Goal: Task Accomplishment & Management: Manage account settings

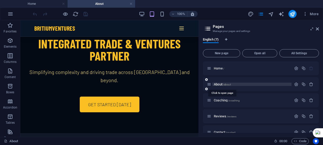
click at [223, 84] on span "About /about" at bounding box center [222, 85] width 17 height 4
click at [229, 83] on span "About /about" at bounding box center [222, 85] width 17 height 4
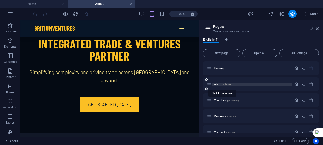
click at [215, 84] on span "About /about" at bounding box center [222, 85] width 17 height 4
click at [216, 85] on span "About /about" at bounding box center [222, 85] width 17 height 4
click at [216, 84] on span "About /about" at bounding box center [222, 85] width 17 height 4
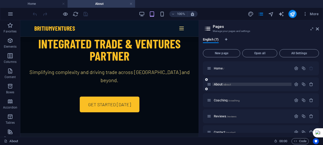
click at [252, 84] on p "About /about" at bounding box center [252, 84] width 76 height 3
click at [251, 84] on p "About /about" at bounding box center [252, 84] width 76 height 3
click at [250, 84] on p "About /about" at bounding box center [252, 84] width 76 height 3
click at [300, 141] on span "Code" at bounding box center [300, 142] width 13 height 6
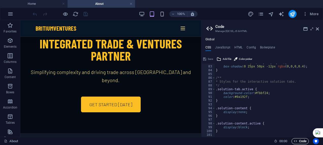
scroll to position [312, 0]
click at [238, 44] on div "Global CSS JavaScript HTML Config Boilerplate 82 83 84 85 86 87 88 89 90 91 92 …" at bounding box center [263, 88] width 122 height 100
click at [237, 47] on h4 "HTML" at bounding box center [239, 49] width 8 height 6
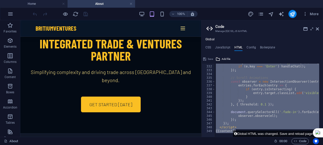
scroll to position [1261, 0]
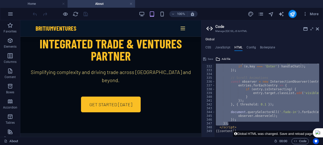
drag, startPoint x: 258, startPoint y: 154, endPoint x: 252, endPoint y: 125, distance: 29.5
click at [252, 125] on div "</script> 331 332 333 334 335 336 337 338 339 340 341 342 343 344 345 346 347 3…" at bounding box center [263, 96] width 122 height 82
type textarea "}); });"
drag, startPoint x: 252, startPoint y: 125, endPoint x: 230, endPoint y: 88, distance: 43.1
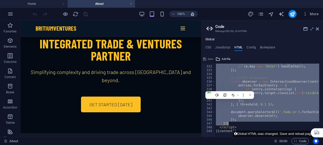
paste textarea
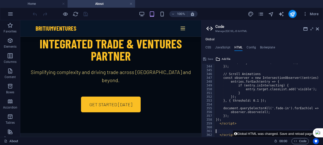
scroll to position [1307, 0]
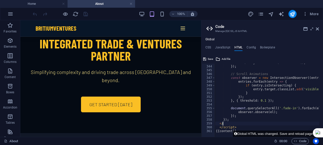
type textarea "<"
type textarea "});"
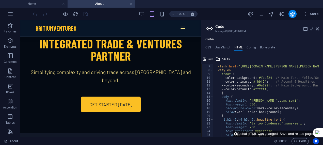
scroll to position [0, 0]
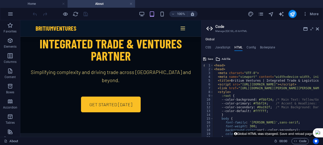
click at [209, 56] on body "[DOMAIN_NAME] Home About Favorites Elements Columns Content Boxes Accordion Tab…" at bounding box center [161, 72] width 323 height 145
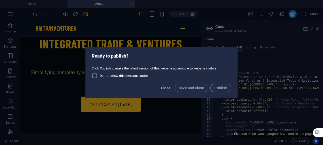
click at [163, 88] on span "Close" at bounding box center [166, 88] width 10 height 4
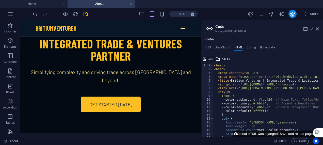
click at [208, 58] on span "Save" at bounding box center [210, 59] width 5 height 6
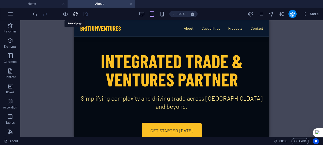
click at [75, 12] on icon "reload" at bounding box center [76, 14] width 6 height 6
click at [299, 140] on span "Code" at bounding box center [300, 142] width 13 height 6
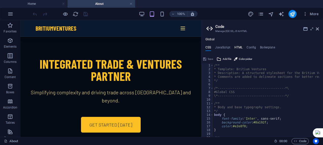
click at [238, 48] on h4 "HTML" at bounding box center [239, 49] width 8 height 6
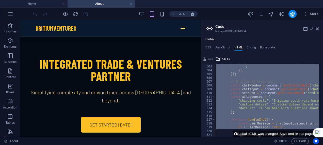
scroll to position [1303, 0]
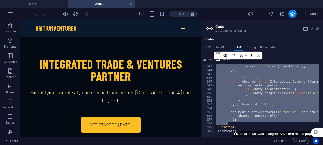
click at [236, 123] on div "}); </script> 342 343 344 345 346 347 348 349 350 351 352 353 354 355 356 357 3…" at bounding box center [263, 100] width 122 height 73
type textarea "}); });"
paste textarea
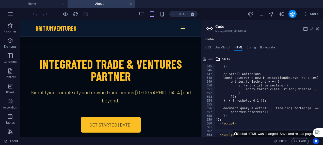
scroll to position [1310, 0]
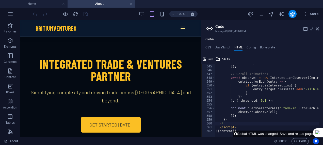
type textarea "<"
type textarea "});"
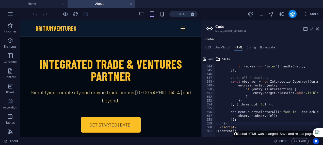
scroll to position [1307, 0]
click at [206, 57] on button "Save" at bounding box center [208, 59] width 11 height 6
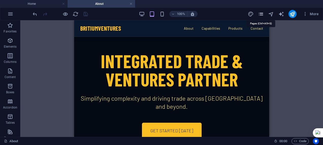
click at [262, 12] on icon "pages" at bounding box center [261, 14] width 6 height 6
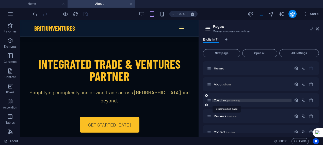
click at [224, 99] on span "Coaching /coaching" at bounding box center [227, 101] width 26 height 4
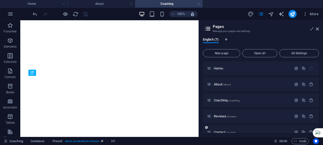
scroll to position [40, 0]
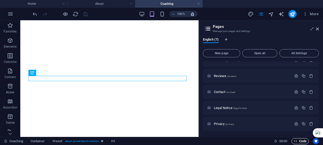
click at [300, 139] on span "Code" at bounding box center [300, 142] width 13 height 6
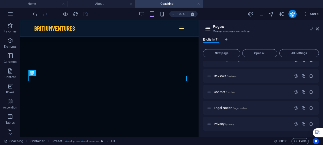
scroll to position [1727, 0]
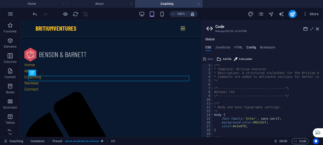
click at [251, 46] on h4 "Config" at bounding box center [251, 49] width 9 height 6
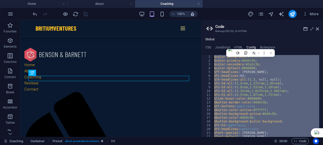
click at [239, 76] on div "$color-background : #ffffff ; $color-primary : #dd4c5b ; $color-secondary : #3a…" at bounding box center [266, 96] width 106 height 82
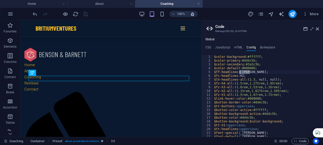
drag, startPoint x: 250, startPoint y: 72, endPoint x: 239, endPoint y: 71, distance: 10.4
click at [239, 71] on div "$color-background : #ffffff ; $color-primary : #dd4c5b ; $color-secondary : #3a…" at bounding box center [266, 100] width 106 height 90
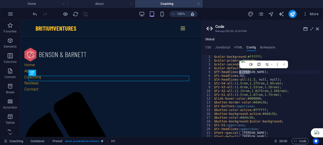
type textarea "} }"
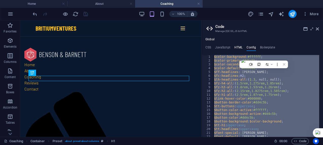
click at [238, 48] on h4 "HTML" at bounding box center [239, 49] width 8 height 6
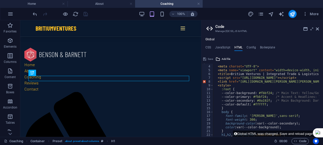
scroll to position [0, 0]
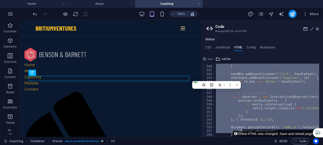
scroll to position [1307, 0]
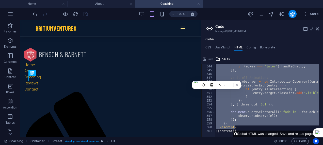
drag, startPoint x: 224, startPoint y: 78, endPoint x: 249, endPoint y: 127, distance: 54.8
click at [249, 127] on div "<head> <meta charset="UTF-8"> 343 344 345 346 347 348 349 350 351 352 353 354 3…" at bounding box center [263, 100] width 122 height 73
type textarea "}); </script>"
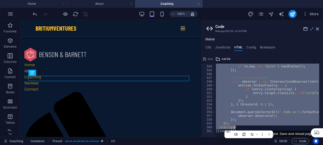
paste textarea
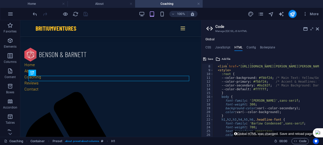
scroll to position [0, 0]
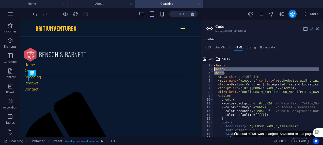
drag, startPoint x: 227, startPoint y: 74, endPoint x: 211, endPoint y: 71, distance: 16.8
click at [211, 71] on div "<head> 1 2 3 4 5 6 7 8 9 10 11 12 13 14 15 16 17 18 19 20 21 < head > < head > …" at bounding box center [263, 100] width 122 height 73
type textarea "<head> <head>"
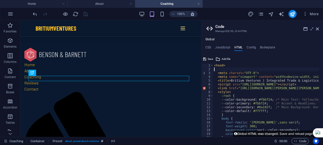
type textarea "<meta charset="UTF-8">"
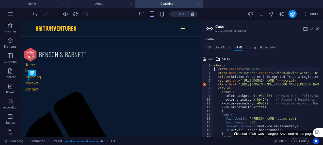
click at [208, 58] on span "Save" at bounding box center [210, 59] width 5 height 6
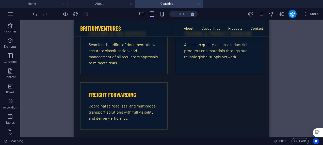
scroll to position [686, 0]
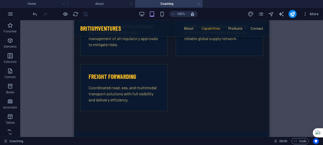
click at [213, 27] on link "Capabilities" at bounding box center [211, 28] width 19 height 5
click at [234, 29] on link "Products" at bounding box center [235, 28] width 14 height 5
click at [208, 28] on link "Capabilities" at bounding box center [211, 28] width 19 height 5
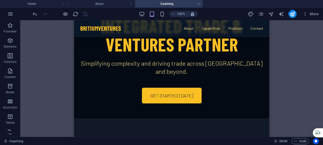
scroll to position [0, 0]
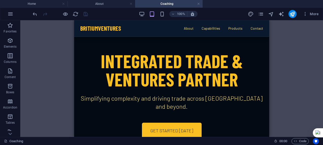
click at [102, 26] on span "Ventures" at bounding box center [109, 28] width 23 height 7
click at [75, 14] on icon "reload" at bounding box center [76, 14] width 6 height 6
click at [261, 10] on div "More" at bounding box center [284, 14] width 73 height 8
click at [260, 14] on icon "pages" at bounding box center [261, 14] width 6 height 6
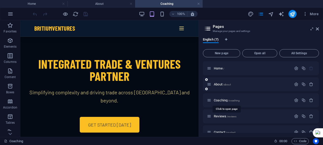
drag, startPoint x: 231, startPoint y: 100, endPoint x: 223, endPoint y: 90, distance: 12.4
click at [223, 90] on div "About /about" at bounding box center [261, 85] width 116 height 14
click at [223, 100] on span "Coaching /coaching" at bounding box center [227, 101] width 26 height 4
click at [295, 99] on icon "button" at bounding box center [296, 100] width 4 height 4
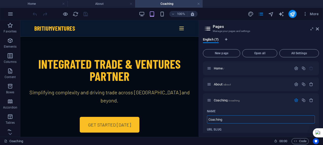
drag, startPoint x: 234, startPoint y: 120, endPoint x: 200, endPoint y: 120, distance: 33.5
click at [200, 120] on div "English (7) New page Open all All Settings Home / About /about Coaching /coachi…" at bounding box center [261, 86] width 124 height 104
type input "Ca"
type input "/c"
type input "C"
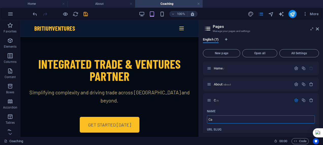
type input "Ca"
type input "/ca"
type input "Ca"
type input "Capa"
type input "/capa"
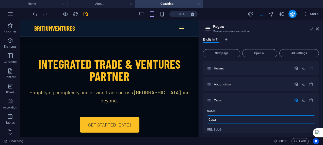
type input "Capa"
type input "Capabil"
type input "/capab"
type input "Capab"
type input "Capabili"
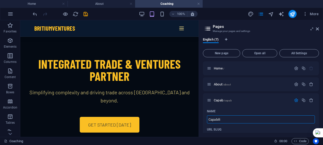
type input "/capabili"
type input "Capabili"
type input "Capabilities"
type input "/capabilitie"
type input "Capabilitie"
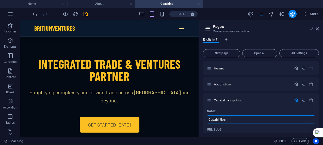
type input "Capabilities"
type input "/capabilities"
type input "Capabilities"
drag, startPoint x: 85, startPoint y: 13, endPoint x: 89, endPoint y: 15, distance: 4.1
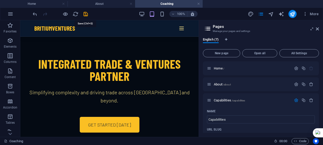
click at [85, 13] on icon "save" at bounding box center [86, 14] width 6 height 6
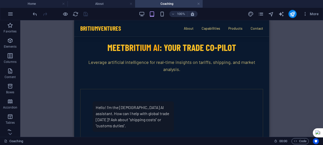
scroll to position [381, 0]
click at [263, 13] on icon "pages" at bounding box center [261, 14] width 6 height 6
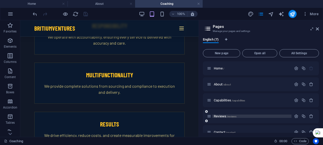
click at [243, 115] on p "Reviews /reviews" at bounding box center [252, 116] width 76 height 3
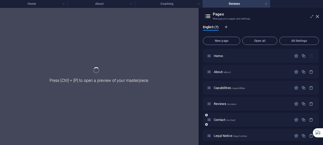
scroll to position [0, 0]
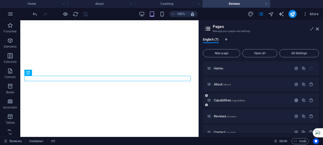
click at [294, 100] on icon "button" at bounding box center [296, 100] width 4 height 4
click at [267, 36] on div "English (7) New page Open all All Settings Home / About /about Capabilities /ca…" at bounding box center [261, 86] width 124 height 104
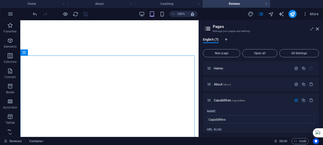
click at [232, 3] on h4 "Reviews" at bounding box center [237, 4] width 68 height 6
drag, startPoint x: 236, startPoint y: 121, endPoint x: 202, endPoint y: 120, distance: 34.3
click at [202, 120] on div "English (7) New page Open all All Settings Home / About /about Capabilities /ca…" at bounding box center [261, 86] width 124 height 104
type input "Products"
type input "/products"
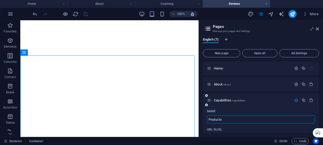
type input "Products"
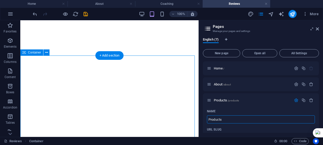
type input "Products"
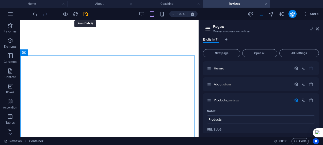
drag, startPoint x: 86, startPoint y: 13, endPoint x: 89, endPoint y: 13, distance: 3.0
click at [86, 13] on icon "save" at bounding box center [86, 14] width 6 height 6
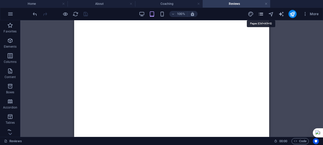
click at [260, 14] on icon "pages" at bounding box center [261, 14] width 6 height 6
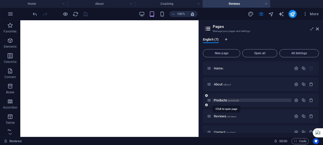
click at [224, 99] on span "Products /products" at bounding box center [226, 101] width 25 height 4
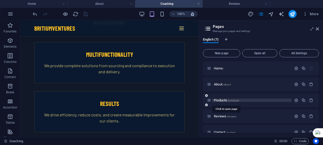
click at [233, 100] on span "/products" at bounding box center [233, 100] width 11 height 3
click at [247, 100] on p "Products /products" at bounding box center [252, 100] width 76 height 3
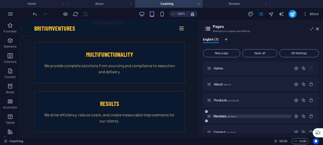
click at [233, 117] on span "/reviews" at bounding box center [232, 116] width 10 height 3
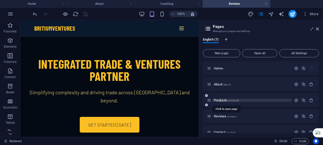
click at [232, 99] on span "/products" at bounding box center [233, 100] width 11 height 3
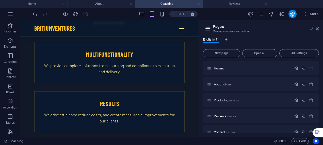
drag, startPoint x: 232, startPoint y: 99, endPoint x: 223, endPoint y: 93, distance: 10.7
click at [223, 93] on div "Home / About /about Products /products Reviews /reviews Contact /contact Legal …" at bounding box center [261, 117] width 116 height 110
click at [296, 101] on icon "button" at bounding box center [296, 100] width 4 height 4
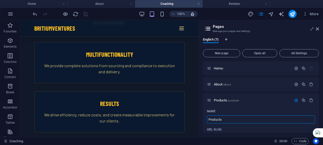
drag, startPoint x: 225, startPoint y: 118, endPoint x: 200, endPoint y: 118, distance: 25.2
click at [200, 118] on div "English (7) New page Open all All Settings Home / About /about Products /produc…" at bounding box center [261, 86] width 124 height 104
type input "d"
type input "/d"
type input "d"
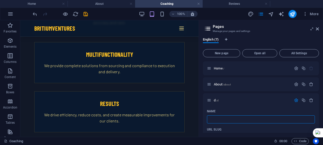
type input "/"
type input "Ca"
type input "/c"
type input "C"
click at [203, 115] on div "English (7) New page Open all All Settings Home / About /about C /c Name Ca ​ U…" at bounding box center [261, 86] width 124 height 104
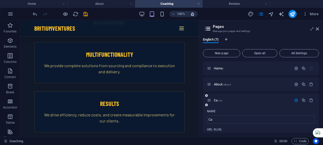
type input "Ca"
type input "/ca"
type input "Ca"
click at [217, 120] on input "Ca" at bounding box center [261, 120] width 108 height 8
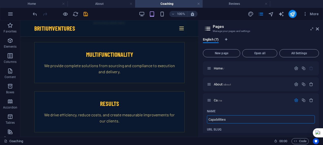
type input "Capabilities"
type input "/capabilities"
type input "Capabilities"
click at [266, 36] on div "English (7) New page Open all All Settings Home / About /about Capabilities /ca…" at bounding box center [261, 86] width 124 height 104
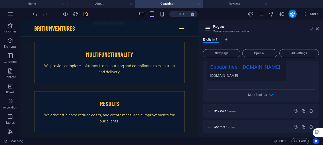
scroll to position [203, 0]
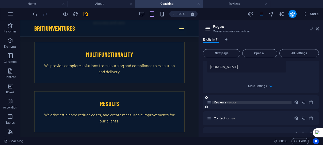
click at [231, 104] on span "/reviews" at bounding box center [232, 102] width 10 height 3
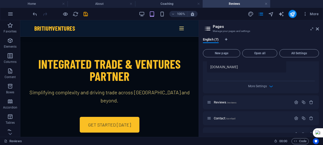
click at [85, 11] on div at bounding box center [60, 14] width 57 height 8
click at [85, 14] on icon "save" at bounding box center [86, 14] width 6 height 6
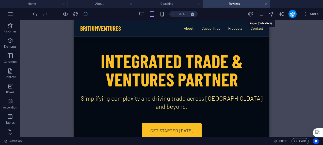
click at [261, 14] on icon "pages" at bounding box center [261, 14] width 6 height 6
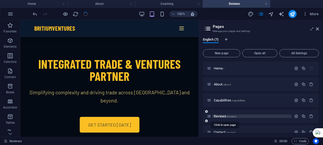
click at [226, 116] on span "Reviews /reviews" at bounding box center [225, 117] width 23 height 4
click at [291, 116] on div "Reviews /reviews" at bounding box center [261, 117] width 116 height 14
click at [297, 116] on icon "button" at bounding box center [296, 116] width 4 height 4
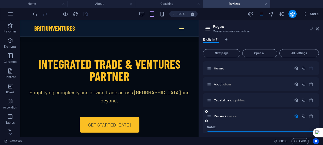
scroll to position [7, 0]
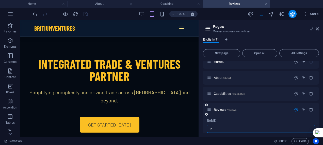
type input "R"
type input "/review"
type input "Review"
type input "/"
type input "Products"
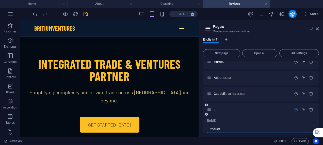
type input "/produc"
type input "Produc"
type input "Products"
type input "/products"
type input "Products"
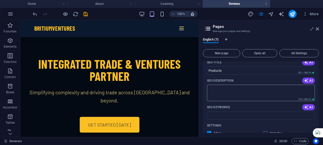
scroll to position [108, 0]
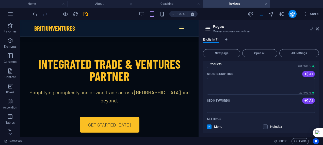
type input "Products"
click at [308, 74] on span "AI" at bounding box center [308, 74] width 9 height 4
type textarea "Explore Britium Ventures, where innovation meets empowerment. Discover client s…"
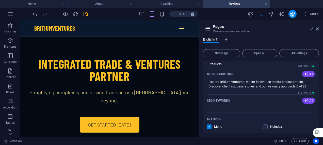
click at [306, 100] on icon "button" at bounding box center [306, 101] width 4 height 4
type input "Clients, Empowering, Creative, Visionary, Successful, Efficient"
click at [298, 140] on span "Code" at bounding box center [300, 142] width 13 height 6
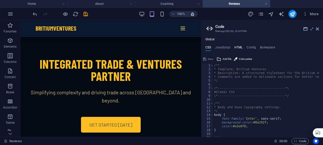
click at [240, 47] on h4 "HTML" at bounding box center [239, 49] width 8 height 6
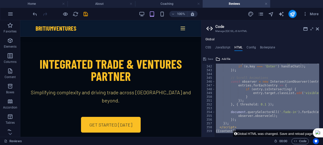
scroll to position [1299, 0]
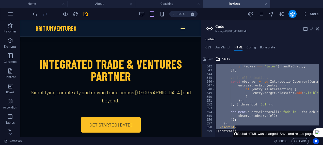
drag, startPoint x: 232, startPoint y: 154, endPoint x: 241, endPoint y: 127, distance: 29.0
click at [241, 127] on html "[DOMAIN_NAME] Home About Coaching Reviews Favorites Elements Columns Content Bo…" at bounding box center [161, 72] width 323 height 145
type textarea "}); </script>"
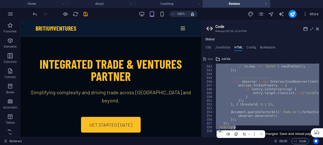
drag, startPoint x: 241, startPoint y: 127, endPoint x: 230, endPoint y: 105, distance: 24.2
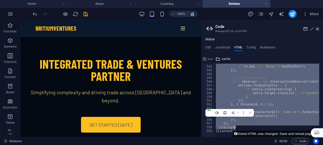
paste textarea
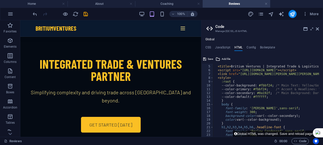
scroll to position [0, 0]
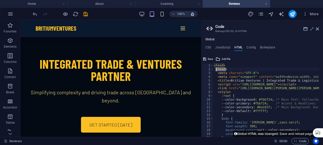
drag, startPoint x: 233, startPoint y: 69, endPoint x: 216, endPoint y: 70, distance: 17.3
type textarea "<head>"
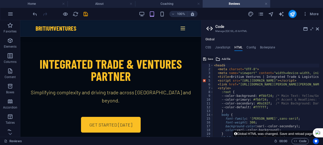
click at [207, 57] on button "Save" at bounding box center [208, 59] width 11 height 6
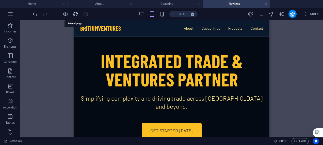
click at [75, 13] on icon "reload" at bounding box center [76, 14] width 6 height 6
click at [74, 12] on icon "reload" at bounding box center [76, 14] width 6 height 6
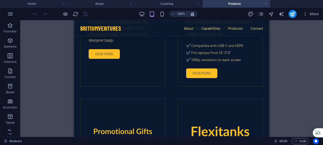
scroll to position [940, 0]
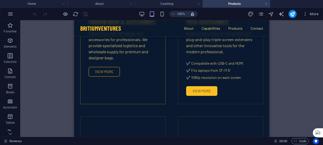
click at [96, 71] on link "View More" at bounding box center [104, 72] width 31 height 10
click at [104, 69] on link "View More" at bounding box center [104, 72] width 31 height 10
click at [95, 69] on link "View More" at bounding box center [104, 72] width 31 height 10
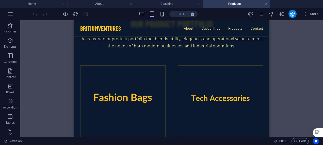
scroll to position [839, 0]
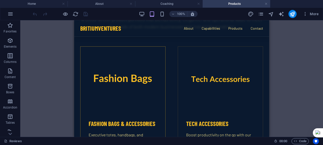
click at [133, 77] on img at bounding box center [123, 79] width 85 height 65
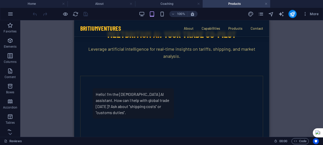
scroll to position [407, 0]
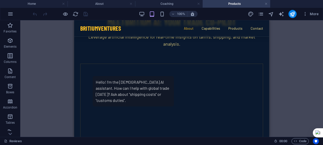
click at [188, 27] on link "About" at bounding box center [189, 28] width 10 height 5
click at [206, 28] on link "Capabilities" at bounding box center [211, 28] width 19 height 5
click at [232, 27] on link "Products" at bounding box center [235, 28] width 14 height 5
click at [253, 28] on link "Contact" at bounding box center [257, 28] width 12 height 5
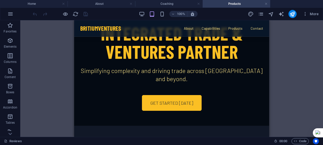
scroll to position [51, 0]
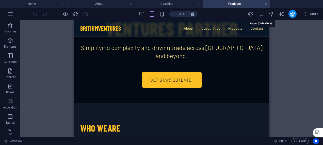
click at [264, 13] on icon "pages" at bounding box center [261, 14] width 6 height 6
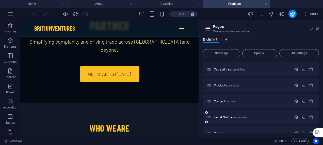
scroll to position [40, 0]
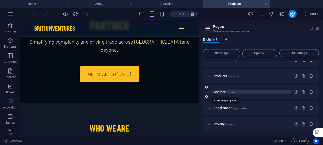
click at [230, 90] on span "Contact /contact" at bounding box center [225, 92] width 22 height 4
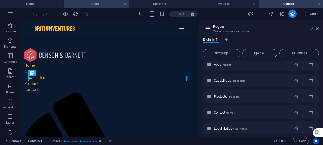
scroll to position [2016, 0]
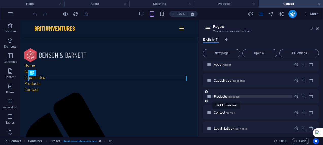
click at [228, 96] on span "/products" at bounding box center [233, 97] width 11 height 3
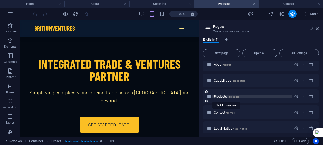
scroll to position [51, 0]
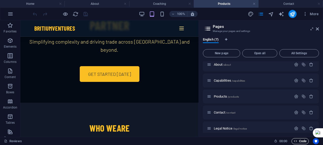
click at [299, 141] on span "Code" at bounding box center [300, 142] width 13 height 6
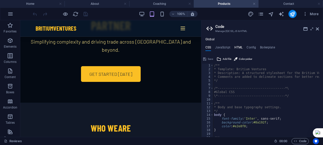
click at [235, 46] on h4 "HTML" at bounding box center [239, 49] width 8 height 6
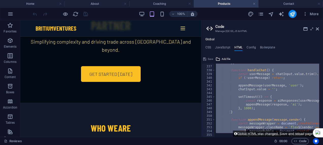
scroll to position [1383, 0]
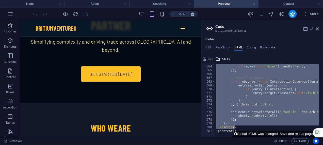
drag, startPoint x: 215, startPoint y: 70, endPoint x: 245, endPoint y: 128, distance: 65.0
type textarea "}); </script>"
paste textarea
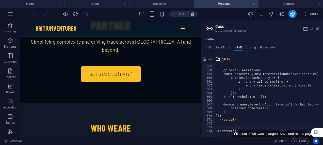
scroll to position [1356, 0]
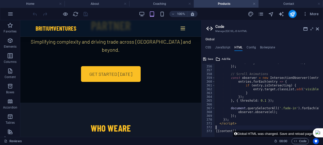
type textarea "</script>"
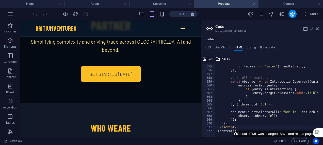
drag, startPoint x: 208, startPoint y: 58, endPoint x: 135, endPoint y: 39, distance: 75.5
click at [207, 58] on button "Save" at bounding box center [208, 59] width 11 height 6
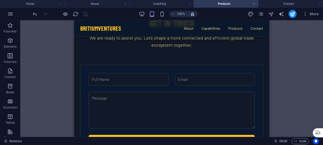
scroll to position [1169, 0]
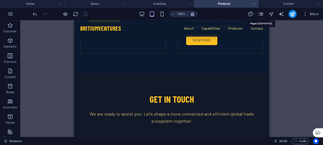
click at [263, 12] on icon "pages" at bounding box center [261, 14] width 6 height 6
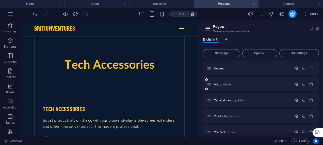
scroll to position [40, 0]
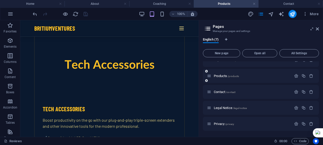
click at [206, 80] on icon at bounding box center [206, 80] width 3 height 3
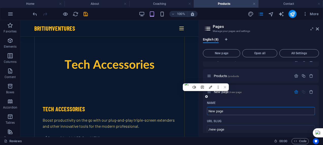
scroll to position [15, 0]
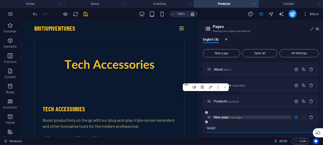
click at [231, 116] on span "/new-page" at bounding box center [235, 117] width 12 height 3
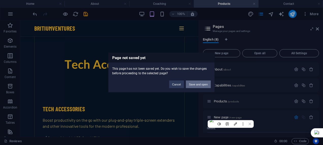
click at [191, 81] on button "Save and open" at bounding box center [198, 85] width 25 height 8
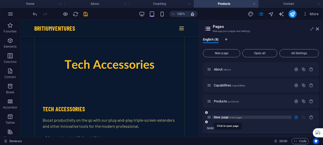
click at [235, 117] on span "/new-page" at bounding box center [235, 117] width 12 height 3
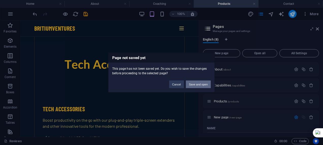
click at [196, 81] on button "Save and open" at bounding box center [198, 85] width 25 height 8
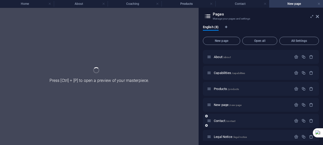
scroll to position [0, 0]
click at [294, 118] on div "Contact /contact" at bounding box center [261, 121] width 116 height 14
click at [294, 105] on icon "button" at bounding box center [296, 105] width 4 height 4
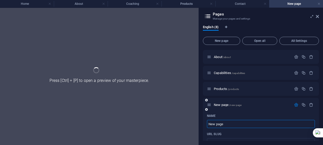
click at [250, 122] on input "New page" at bounding box center [261, 124] width 108 height 8
click at [210, 125] on input "New page" at bounding box center [261, 124] width 108 height 8
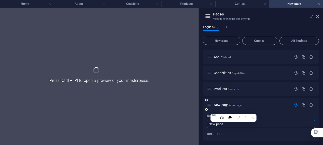
click at [225, 123] on input "New page" at bounding box center [261, 124] width 108 height 8
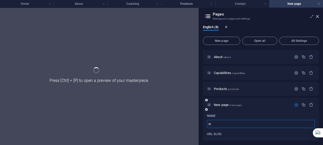
type input "N"
type input "/n"
type input "/"
type input "fa"
type input "/fa"
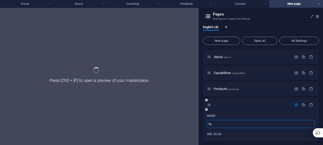
type input "fa"
type input "f"
type input "/f"
type input "f"
type input "/"
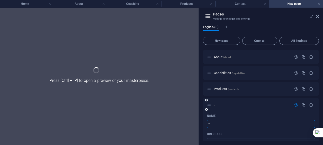
type input "f"
type input "/f"
type input "f"
drag, startPoint x: 225, startPoint y: 123, endPoint x: 243, endPoint y: 115, distance: 19.8
type input "/"
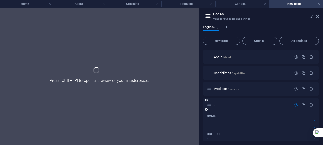
type input "S"
type input "/s"
type input "S"
type input "F"
type input "/"
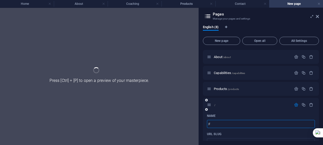
type input "F"
type input "/f"
type input "F"
type input "Fashion"
type input "/fashion"
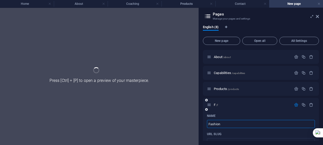
type input "Fashion"
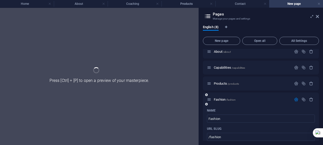
click at [242, 114] on div "Name" at bounding box center [261, 111] width 108 height 8
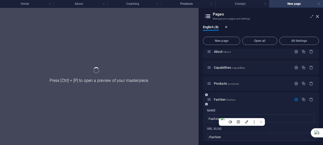
click at [232, 97] on div "Fashion /fashion" at bounding box center [249, 100] width 85 height 6
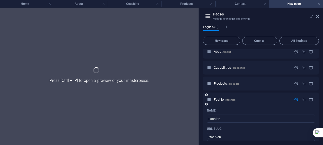
click at [296, 100] on icon "button" at bounding box center [296, 100] width 4 height 4
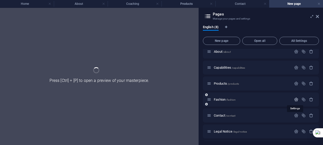
click at [296, 99] on icon "button" at bounding box center [296, 100] width 4 height 4
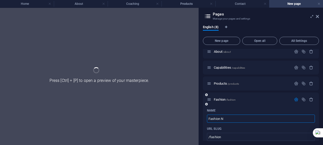
type input "Fashion N"
type input "/fashion-n"
type input "Fashion N"
type input "Fashion B"
type input "/fashion"
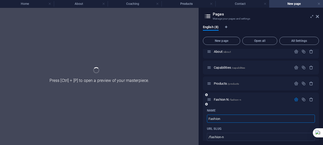
type input "Fashion"
type input "Fashion B"
type input "/fashion-b"
type input "Fashion B"
type input "Fashion Bags"
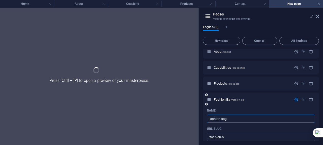
type input "/fashion-ba"
type input "Fashion Ba"
type input "Fashion Bags"
type input "/fashion-bags"
type input "Fashion Bags"
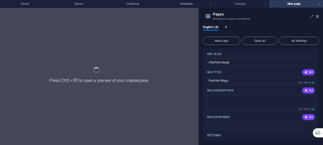
scroll to position [97, 0]
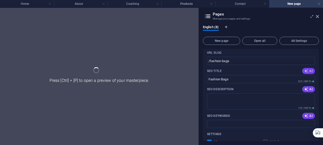
type input "Fashion Bags"
click at [311, 71] on span "AI" at bounding box center [308, 71] width 9 height 4
click at [307, 89] on icon "button" at bounding box center [306, 89] width 4 height 4
click at [307, 116] on icon "button" at bounding box center [306, 116] width 4 height 4
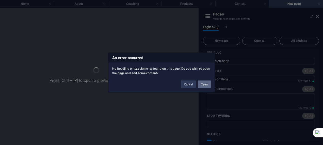
click at [206, 84] on button "Open" at bounding box center [204, 85] width 13 height 8
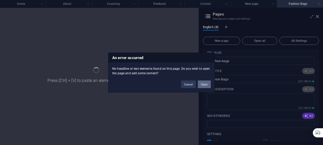
click at [206, 83] on button "Open" at bounding box center [204, 85] width 13 height 8
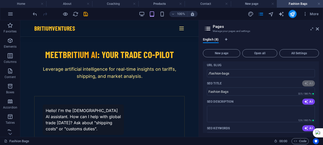
scroll to position [534, 0]
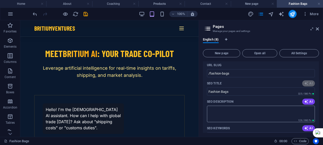
click at [305, 100] on icon "button" at bounding box center [306, 102] width 5 height 5
click at [307, 129] on icon "button" at bounding box center [306, 129] width 4 height 4
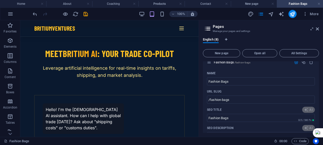
scroll to position [46, 0]
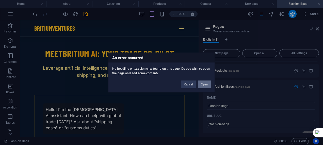
click at [205, 84] on button "Open" at bounding box center [204, 85] width 13 height 8
click at [205, 85] on button "Open" at bounding box center [204, 85] width 13 height 8
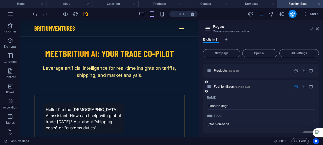
click at [240, 85] on div "Fashion Bags /fashion-bags" at bounding box center [249, 87] width 85 height 6
click at [239, 86] on span "/fashion-bags" at bounding box center [243, 87] width 16 height 3
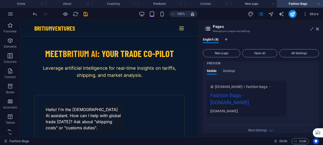
scroll to position [173, 0]
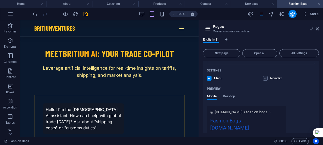
click at [266, 80] on label at bounding box center [265, 78] width 5 height 5
click at [0, 0] on input "checkbox" at bounding box center [0, 0] width 0 height 0
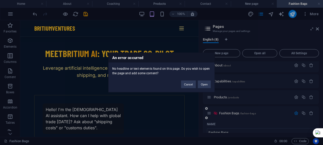
scroll to position [25, 0]
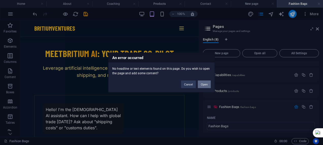
click at [205, 82] on button "Open" at bounding box center [204, 85] width 13 height 8
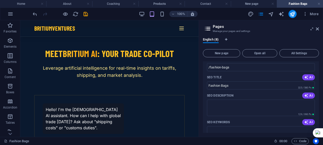
scroll to position [152, 0]
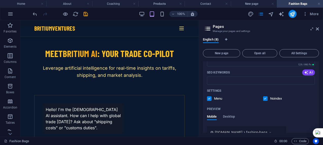
click at [264, 97] on label at bounding box center [265, 99] width 5 height 5
click at [0, 0] on input "checkbox" at bounding box center [0, 0] width 0 height 0
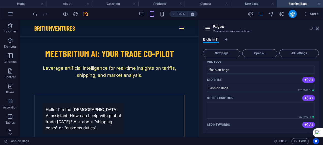
scroll to position [24, 0]
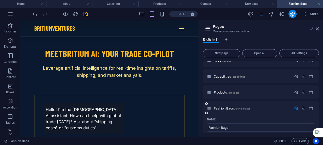
click at [296, 109] on icon "button" at bounding box center [296, 108] width 4 height 4
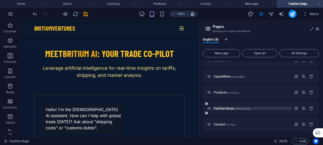
click at [275, 108] on p "Fashion Bags /fashion-bags" at bounding box center [252, 108] width 76 height 3
click at [236, 107] on span "Fashion Bags /fashion-bags" at bounding box center [232, 109] width 37 height 4
click at [299, 141] on span "Code" at bounding box center [300, 142] width 13 height 6
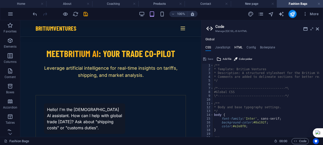
click at [236, 48] on h4 "HTML" at bounding box center [239, 49] width 8 height 6
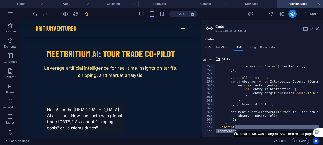
drag, startPoint x: 237, startPoint y: 130, endPoint x: 236, endPoint y: 126, distance: 4.1
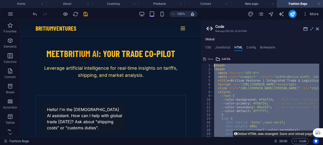
scroll to position [0, 0]
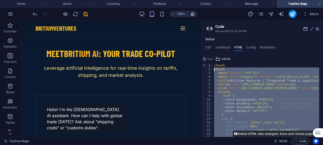
drag, startPoint x: 237, startPoint y: 127, endPoint x: 216, endPoint y: 70, distance: 60.7
type textarea "<head> <meta charset="UTF-8">"
paste textarea
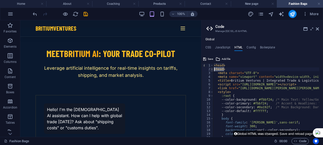
drag, startPoint x: 233, startPoint y: 70, endPoint x: 212, endPoint y: 68, distance: 20.6
click at [212, 68] on div "</script> 1 2 3 4 5 6 7 8 9 10 11 12 13 14 15 16 17 18 19 20 21 < head > < head…" at bounding box center [263, 100] width 122 height 73
type textarea "<head>"
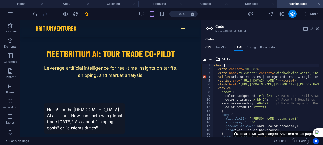
click at [208, 47] on h4 "CSS" at bounding box center [209, 49] width 6 height 6
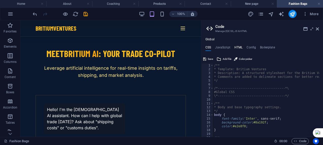
click at [236, 46] on h4 "HTML" at bounding box center [239, 49] width 8 height 6
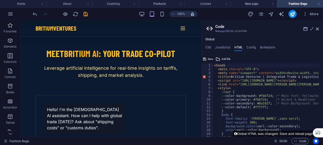
click at [208, 59] on span "Save" at bounding box center [210, 59] width 5 height 6
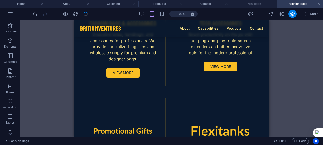
scroll to position [920, 0]
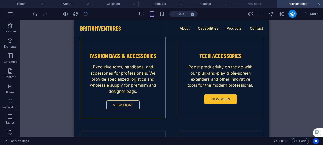
click at [124, 103] on link "View More" at bounding box center [122, 106] width 33 height 10
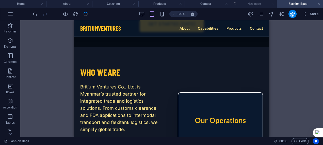
scroll to position [107, 0]
